Goal: Task Accomplishment & Management: Complete application form

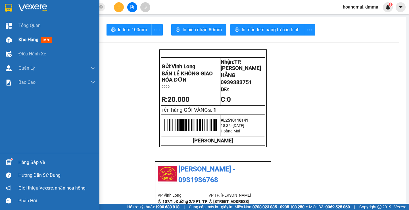
click at [18, 38] on div "Kho hàng mới" at bounding box center [50, 40] width 100 height 14
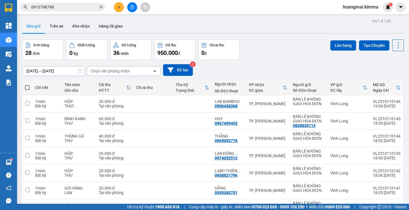
click at [72, 4] on input "0913798798" at bounding box center [64, 7] width 67 height 6
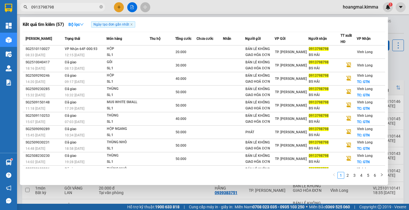
click at [72, 4] on input "0913798798" at bounding box center [64, 7] width 67 height 6
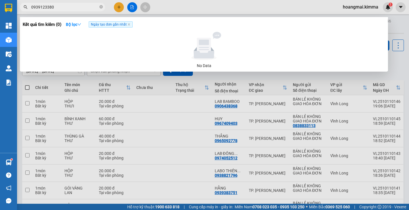
click at [49, 6] on input "0939123380" at bounding box center [64, 7] width 67 height 6
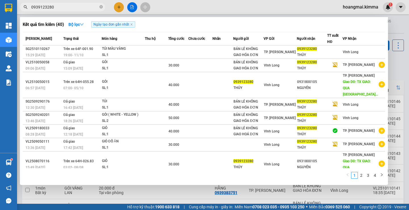
drag, startPoint x: 78, startPoint y: 7, endPoint x: 34, endPoint y: 5, distance: 43.9
click at [34, 5] on input "0939123280" at bounding box center [64, 7] width 67 height 6
type input "0"
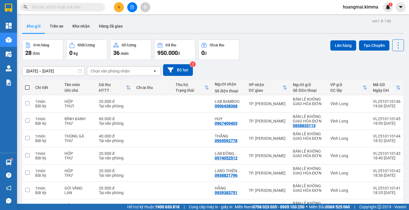
paste input "0913798798"
type input "0913798798"
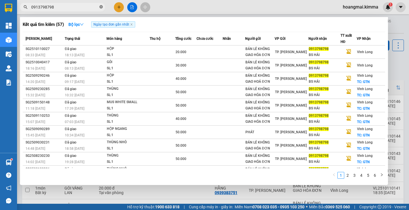
click at [101, 8] on icon "close-circle" at bounding box center [101, 6] width 3 height 3
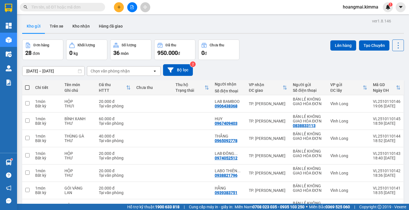
click at [64, 9] on input "text" at bounding box center [64, 7] width 67 height 6
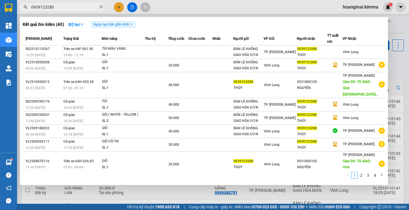
type input "0939123280"
click at [119, 7] on div at bounding box center [204, 105] width 409 height 210
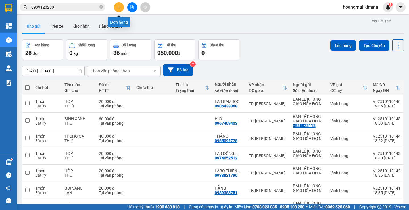
click at [119, 7] on icon "plus" at bounding box center [119, 7] width 4 height 4
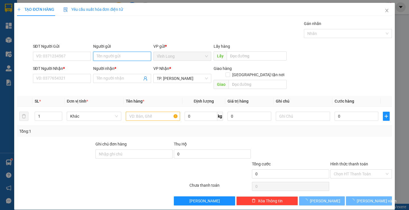
click at [122, 58] on input "Người gửi" at bounding box center [122, 56] width 58 height 9
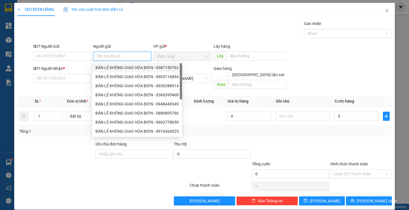
click at [114, 70] on div "BÁN LẺ KHÔNG GIAO HÓA ĐƠN - 0387150762" at bounding box center [137, 68] width 83 height 6
type input "0387150762"
type input "BÁN LẺ KHÔNG GIAO HÓA ĐƠN"
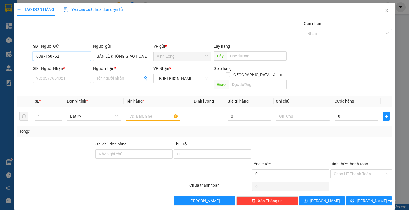
click at [79, 55] on input "0387150762" at bounding box center [62, 56] width 58 height 9
click at [82, 73] on div "SĐT Người Nhận *" at bounding box center [62, 69] width 58 height 9
click at [82, 77] on input "SĐT Người Nhận *" at bounding box center [62, 78] width 58 height 9
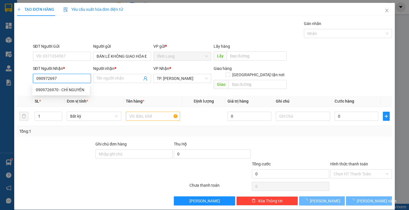
type input "0909726970"
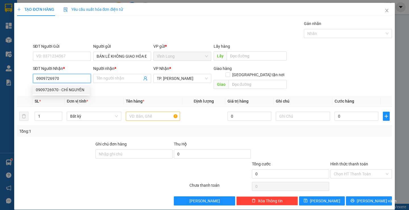
type input "CHÍ NGUYÊN"
type input "0909726970"
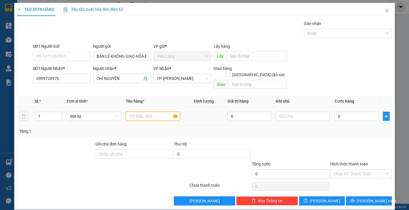
click at [148, 112] on input "text" at bounding box center [153, 116] width 54 height 9
type input "GÓI NP"
type input "LAN"
type input "2"
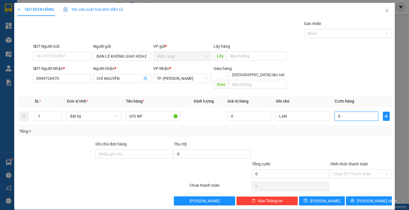
type input "2"
type input "0"
type input "04"
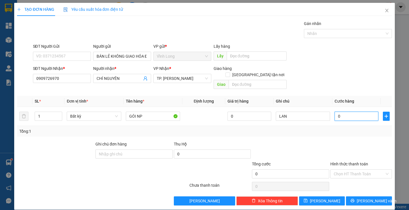
type input "4"
type input "040"
type input "40"
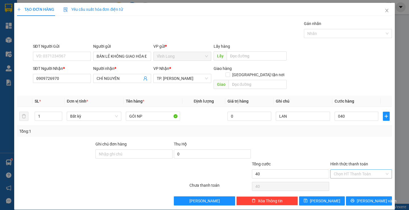
type input "40.000"
click at [338, 170] on input "Hình thức thanh toán" at bounding box center [359, 174] width 51 height 9
click at [342, 176] on div "Tại văn phòng" at bounding box center [358, 179] width 54 height 6
type input "0"
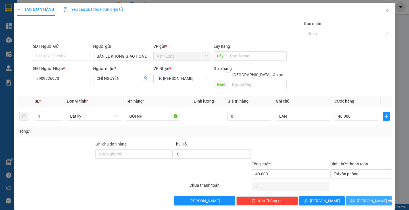
click at [361, 198] on span "[PERSON_NAME] và In" at bounding box center [377, 201] width 40 height 6
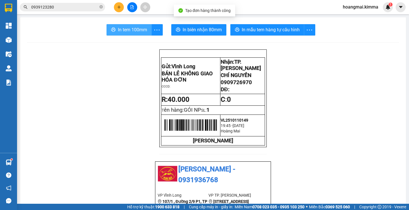
click at [125, 30] on span "In tem 100mm" at bounding box center [132, 29] width 29 height 7
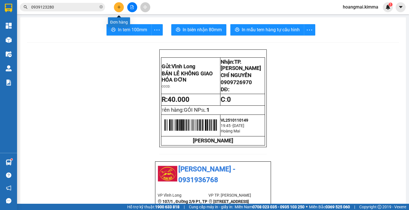
click at [119, 9] on button at bounding box center [119, 7] width 10 height 10
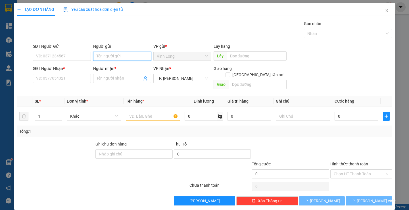
click at [102, 56] on input "Người gửi" at bounding box center [122, 56] width 58 height 9
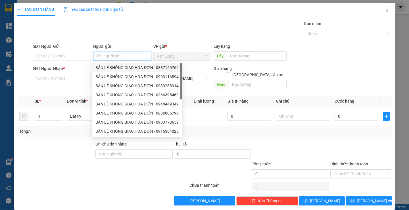
click at [104, 68] on div "BÁN LẺ KHÔNG GIAO HÓA ĐƠN - 0387150762" at bounding box center [137, 68] width 83 height 6
type input "0387150762"
type input "BÁN LẺ KHÔNG GIAO HÓA ĐƠN"
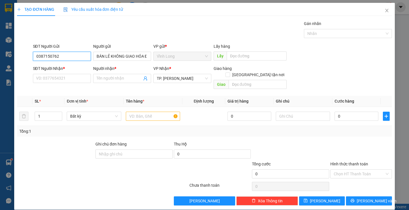
click at [60, 55] on input "0387150762" at bounding box center [62, 56] width 58 height 9
click at [64, 78] on input "SĐT Người Nhận *" at bounding box center [62, 78] width 58 height 9
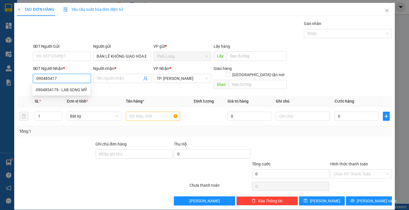
type input "0904854179"
type input "LAB SONG MỸ"
type input "0904854179"
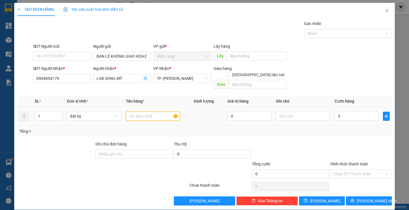
click at [138, 112] on input "text" at bounding box center [153, 116] width 54 height 9
type input "HỘP"
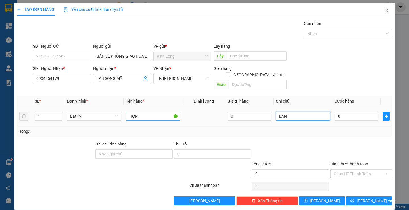
type input "LAN"
type input "2"
type input "20"
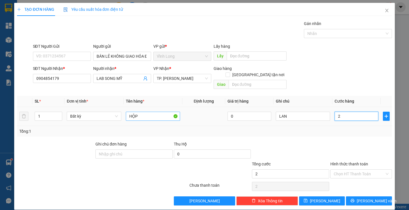
type input "20"
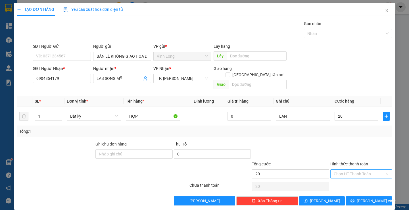
type input "20.000"
click at [334, 170] on input "Hình thức thanh toán" at bounding box center [359, 174] width 51 height 9
click at [339, 177] on div "Tại văn phòng" at bounding box center [358, 179] width 54 height 6
type input "0"
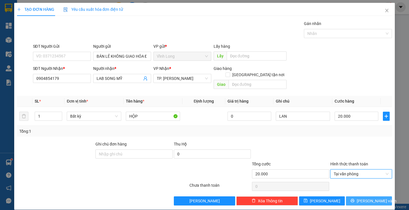
click at [359, 196] on button "[PERSON_NAME] và In" at bounding box center [369, 200] width 46 height 9
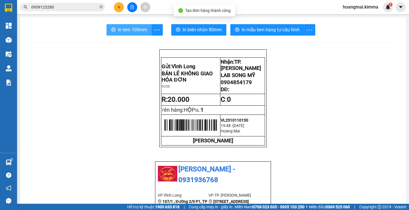
click at [123, 26] on button "In tem 100mm" at bounding box center [129, 29] width 45 height 11
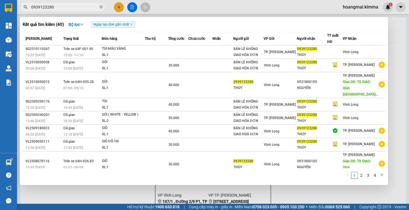
click at [88, 5] on input "0939123280" at bounding box center [64, 7] width 67 height 6
click at [119, 6] on div at bounding box center [204, 105] width 409 height 210
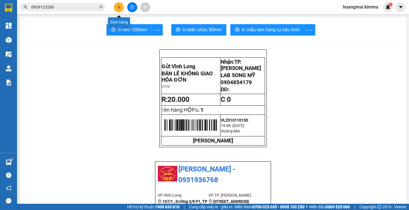
click at [119, 6] on icon "plus" at bounding box center [119, 7] width 4 height 4
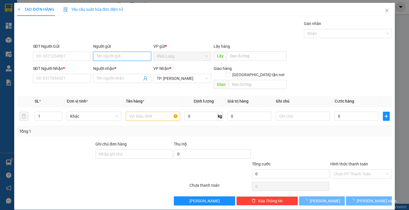
click at [104, 55] on input "Người gửi" at bounding box center [122, 56] width 58 height 9
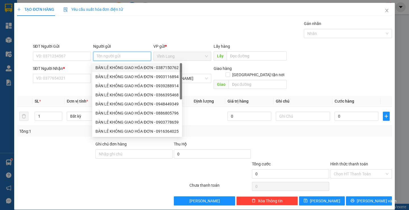
click at [104, 66] on div "BÁN LẺ KHÔNG GIAO HÓA ĐƠN - 0387150762" at bounding box center [137, 68] width 83 height 6
type input "0387150762"
type input "BÁN LẺ KHÔNG GIAO HÓA ĐƠN"
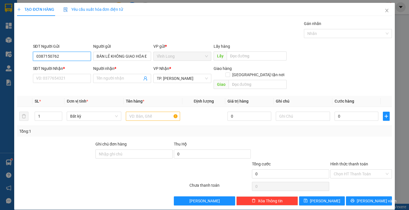
click at [73, 53] on input "0387150762" at bounding box center [62, 56] width 58 height 9
click at [75, 76] on input "SĐT Người Nhận *" at bounding box center [62, 78] width 58 height 9
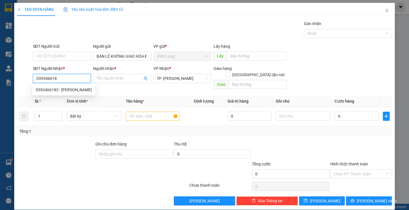
type input "0393466183"
type input "[PERSON_NAME]"
type input "0393466183"
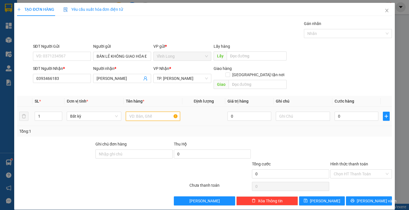
click at [152, 113] on input "text" at bounding box center [153, 116] width 54 height 9
type input "GÓI KEO VÀNG"
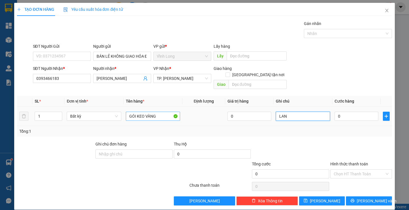
type input "LAN"
type input "2"
type input "20"
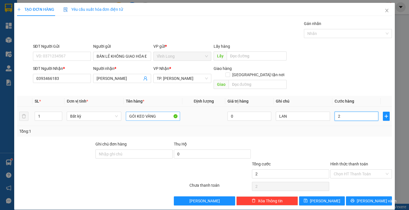
type input "20"
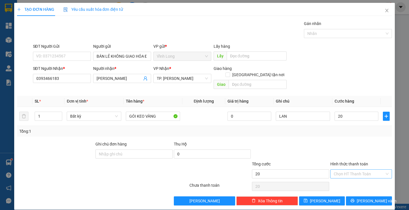
type input "20.000"
click at [347, 170] on input "Hình thức thanh toán" at bounding box center [359, 174] width 51 height 9
click at [341, 179] on div "Tại văn phòng" at bounding box center [358, 179] width 54 height 6
type input "0"
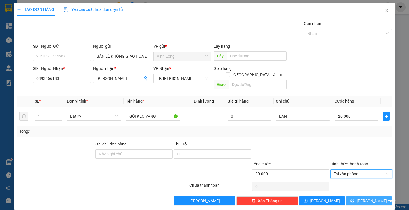
click at [354, 196] on button "[PERSON_NAME] và In" at bounding box center [369, 200] width 46 height 9
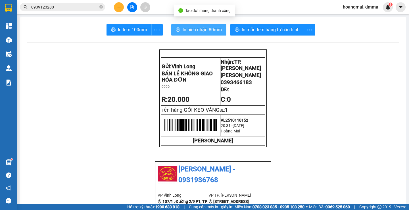
click at [210, 30] on span "In biên nhận 80mm" at bounding box center [202, 29] width 39 height 7
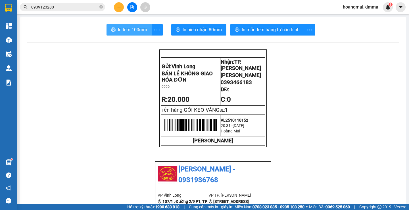
click at [129, 31] on span "In tem 100mm" at bounding box center [132, 29] width 29 height 7
click at [119, 7] on icon "plus" at bounding box center [118, 7] width 3 height 0
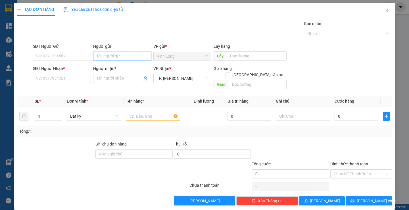
click at [124, 57] on input "Người gửi" at bounding box center [122, 56] width 58 height 9
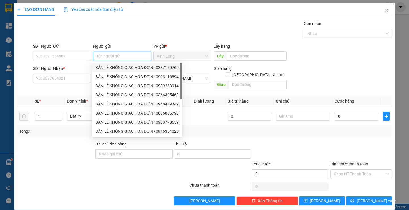
click at [119, 70] on div "BÁN LẺ KHÔNG GIAO HÓA ĐƠN - 0387150762" at bounding box center [137, 68] width 83 height 6
type input "0387150762"
type input "BÁN LẺ KHÔNG GIAO HÓA ĐƠN"
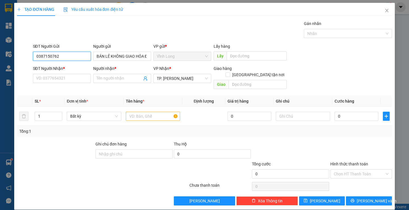
click at [77, 60] on input "0387150762" at bounding box center [62, 56] width 58 height 9
click at [77, 59] on input "0387150762" at bounding box center [62, 56] width 58 height 9
click at [78, 78] on input "SĐT Người Nhận *" at bounding box center [62, 78] width 58 height 9
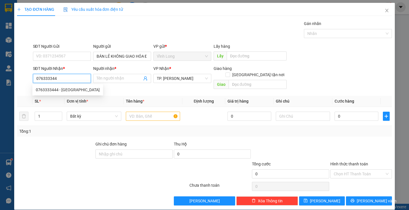
type input "0763333444"
type input "[PERSON_NAME]"
type input "0763333444"
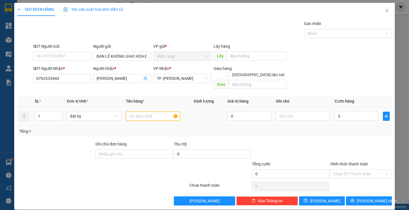
click at [154, 112] on input "text" at bounding box center [153, 116] width 54 height 9
type input "HỘP KEO VÀNG"
click at [281, 112] on input "text" at bounding box center [303, 116] width 54 height 9
type input "LAN"
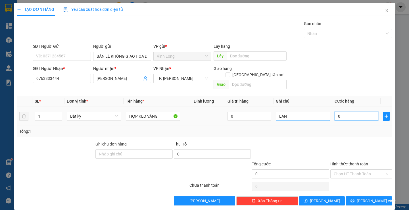
type input "2"
type input "20"
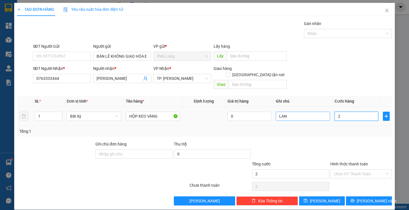
type input "20"
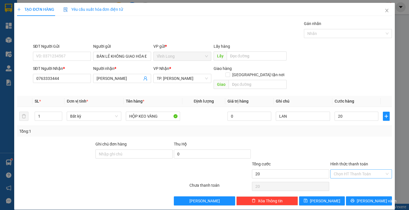
type input "20.000"
click at [343, 170] on input "Hình thức thanh toán" at bounding box center [359, 174] width 51 height 9
click at [338, 179] on div "Tại văn phòng" at bounding box center [358, 179] width 54 height 6
type input "0"
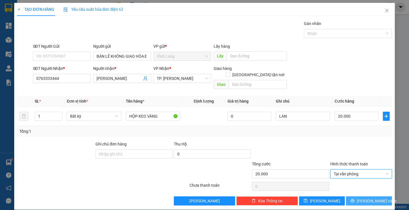
click at [353, 196] on button "[PERSON_NAME] và In" at bounding box center [369, 200] width 46 height 9
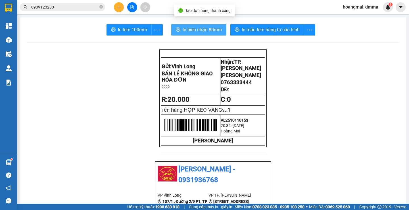
click at [194, 30] on span "In biên nhận 80mm" at bounding box center [202, 29] width 39 height 7
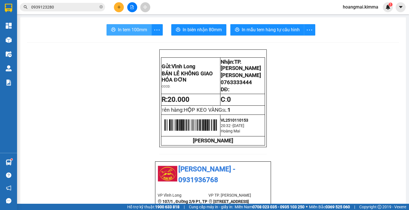
click at [131, 30] on span "In tem 100mm" at bounding box center [132, 29] width 29 height 7
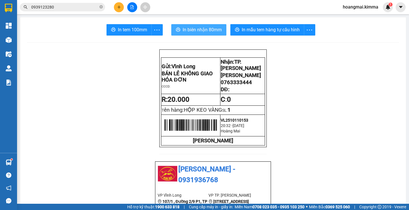
click at [201, 28] on span "In biên nhận 80mm" at bounding box center [202, 29] width 39 height 7
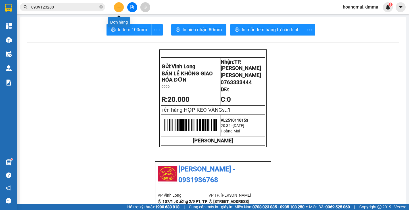
click at [121, 7] on button at bounding box center [119, 7] width 10 height 10
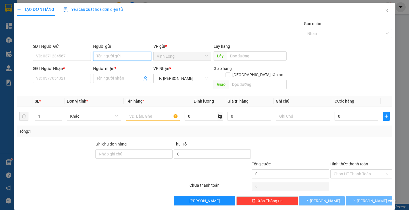
click at [113, 58] on input "Người gửi" at bounding box center [122, 56] width 58 height 9
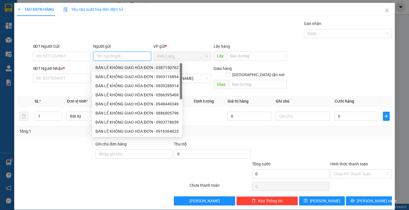
click at [108, 66] on div "BÁN LẺ KHÔNG GIAO HÓA ĐƠN - 0387150762" at bounding box center [137, 68] width 83 height 6
type input "0387150762"
type input "BÁN LẺ KHÔNG GIAO HÓA ĐƠN"
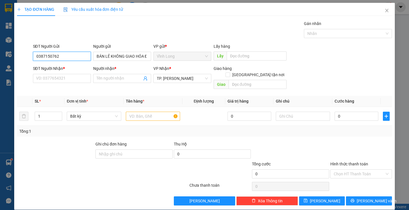
click at [75, 55] on input "0387150762" at bounding box center [62, 56] width 58 height 9
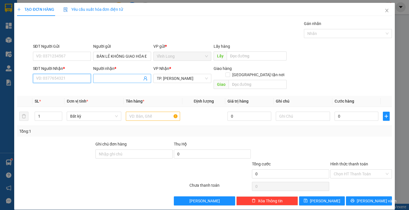
drag, startPoint x: 75, startPoint y: 77, endPoint x: 144, endPoint y: 81, distance: 68.9
click at [75, 78] on input "SĐT Người Nhận *" at bounding box center [62, 78] width 58 height 9
type input "0764232553"
click at [69, 88] on div "0764232553 - TRUNG (T G)" at bounding box center [61, 90] width 51 height 6
type input "TRUNG (T G)"
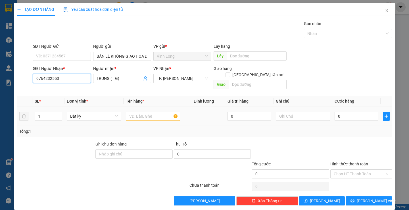
type input "0764232553"
click at [156, 112] on input "text" at bounding box center [153, 116] width 54 height 9
type input "THÙNG"
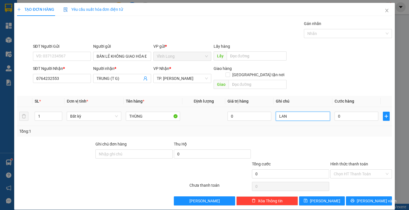
type input "LAN"
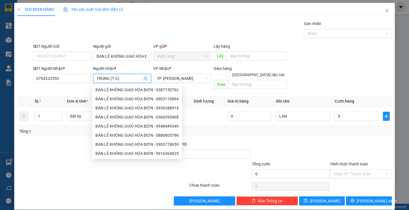
drag, startPoint x: 121, startPoint y: 79, endPoint x: 110, endPoint y: 79, distance: 11.7
click at [110, 79] on input "TRUNG (T G)" at bounding box center [119, 78] width 45 height 6
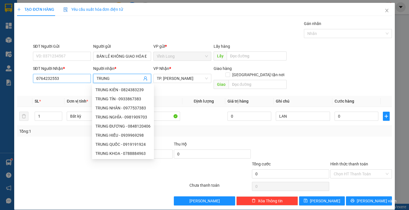
type input "TRUNG"
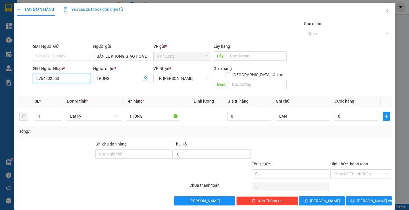
drag, startPoint x: 68, startPoint y: 78, endPoint x: 18, endPoint y: 76, distance: 50.7
click at [18, 77] on div "SĐT Người Nhận * 0764232553 Người nhận * TRUNG VP Nhận * TP. [PERSON_NAME] hàng…" at bounding box center [204, 78] width 376 height 26
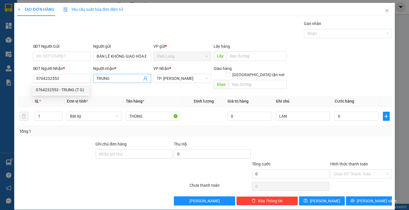
click at [118, 77] on input "TRUNG" at bounding box center [119, 78] width 45 height 6
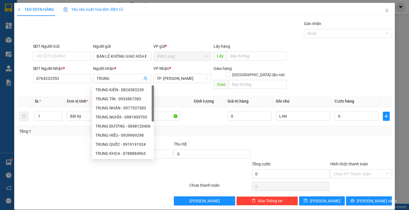
click at [225, 128] on div "Tổng: 1" at bounding box center [204, 131] width 371 height 6
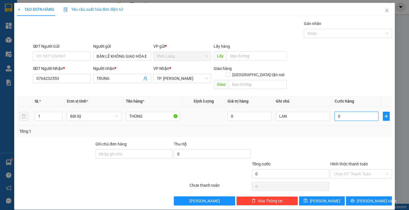
click at [358, 112] on input "0" at bounding box center [357, 116] width 44 height 9
type input "5"
type input "50"
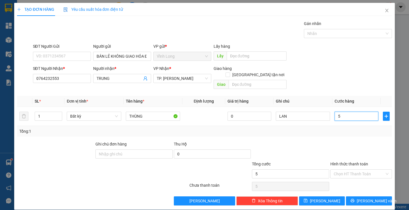
type input "50"
type input "50.000"
click at [335, 170] on input "Hình thức thanh toán" at bounding box center [359, 174] width 51 height 9
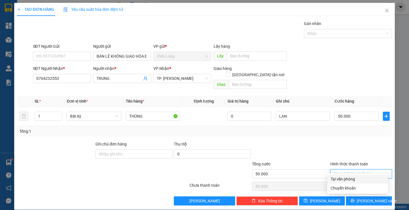
click at [339, 178] on div "Tại văn phòng" at bounding box center [358, 179] width 54 height 6
type input "0"
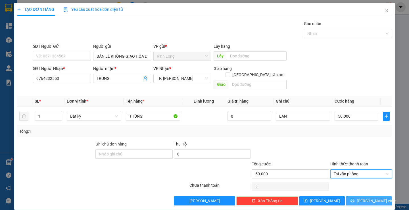
click at [352, 196] on button "[PERSON_NAME] và In" at bounding box center [369, 200] width 46 height 9
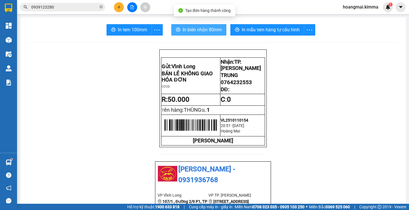
click at [189, 30] on span "In biên nhận 80mm" at bounding box center [202, 29] width 39 height 7
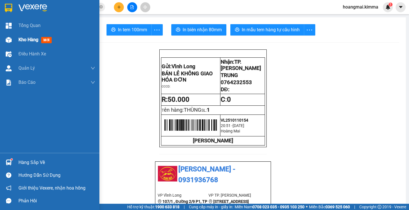
click at [20, 37] on span "Kho hàng" at bounding box center [28, 39] width 20 height 5
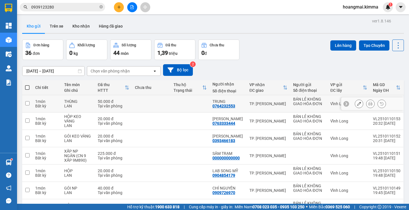
click at [357, 104] on icon at bounding box center [359, 104] width 4 height 4
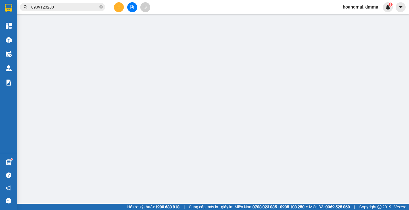
type input "BÁN LẺ KHÔNG GIAO HÓA ĐƠN"
type input "0764232553"
type input "TRUNG"
type input "50.000"
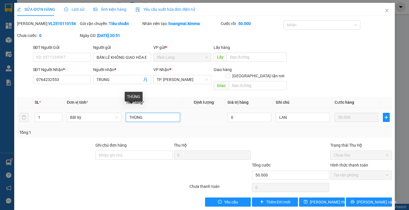
click at [144, 113] on input "THÙNG" at bounding box center [153, 117] width 54 height 9
type input "THÙNG + QUẠT"
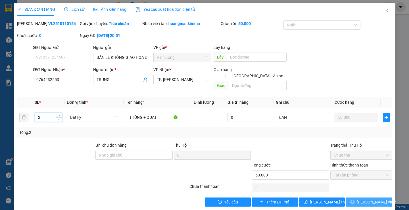
type input "2"
click at [353, 198] on button "[PERSON_NAME] và In" at bounding box center [369, 202] width 46 height 9
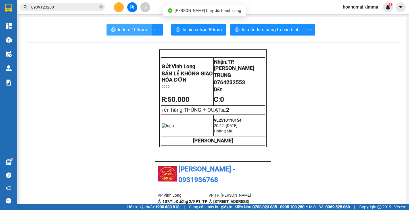
click at [126, 32] on span "In tem 100mm" at bounding box center [132, 29] width 29 height 7
